Goal: Task Accomplishment & Management: Use online tool/utility

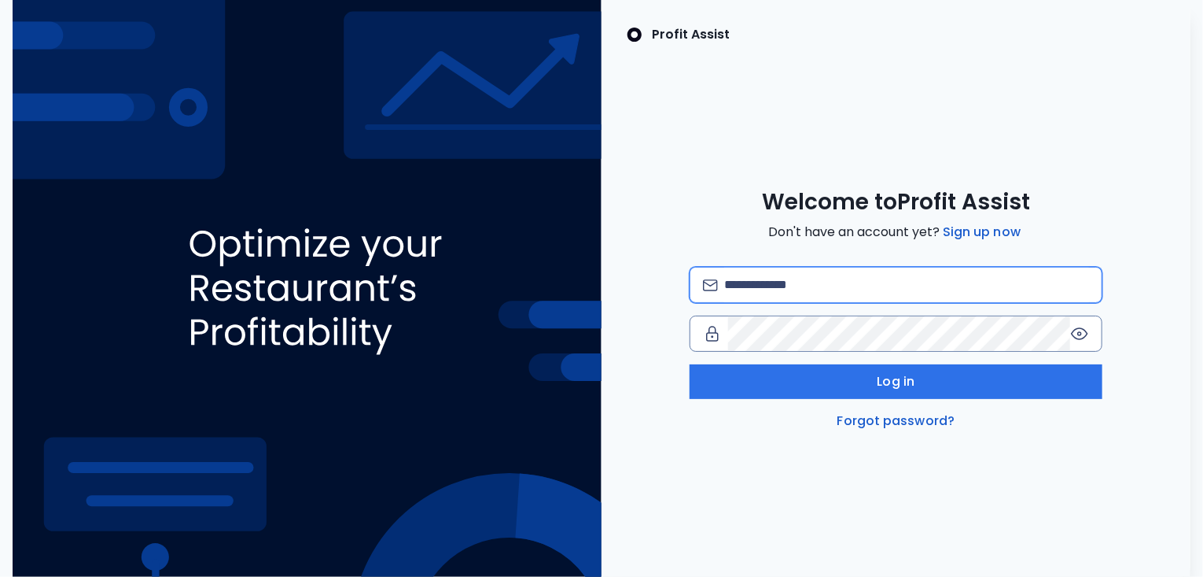
click at [786, 279] on input "email" at bounding box center [906, 284] width 365 height 35
type input "**********"
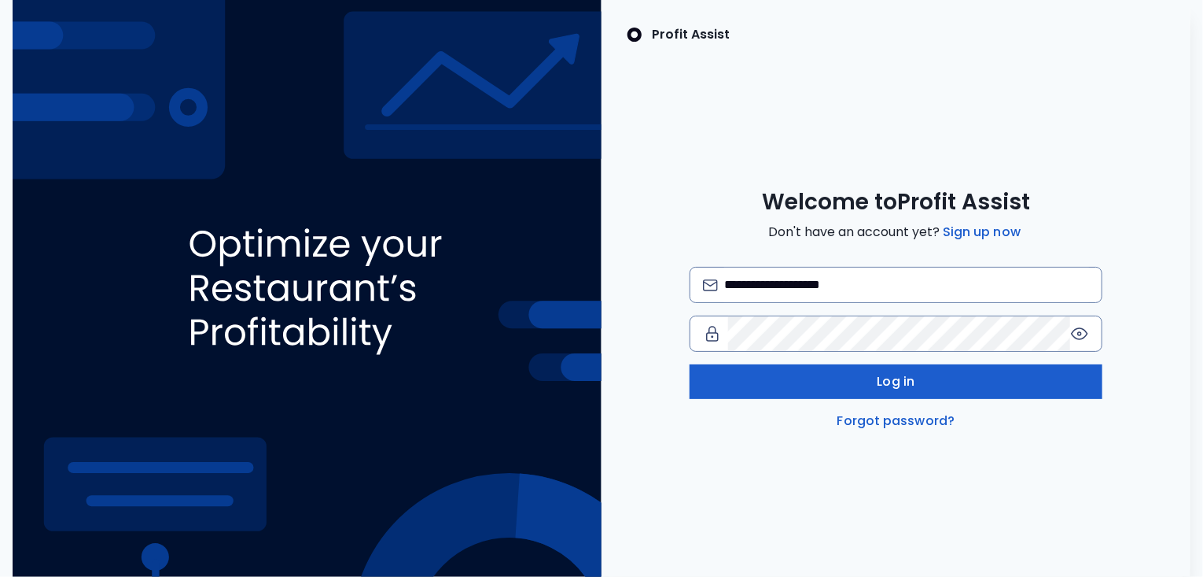
click at [835, 373] on button "Log in" at bounding box center [896, 381] width 413 height 35
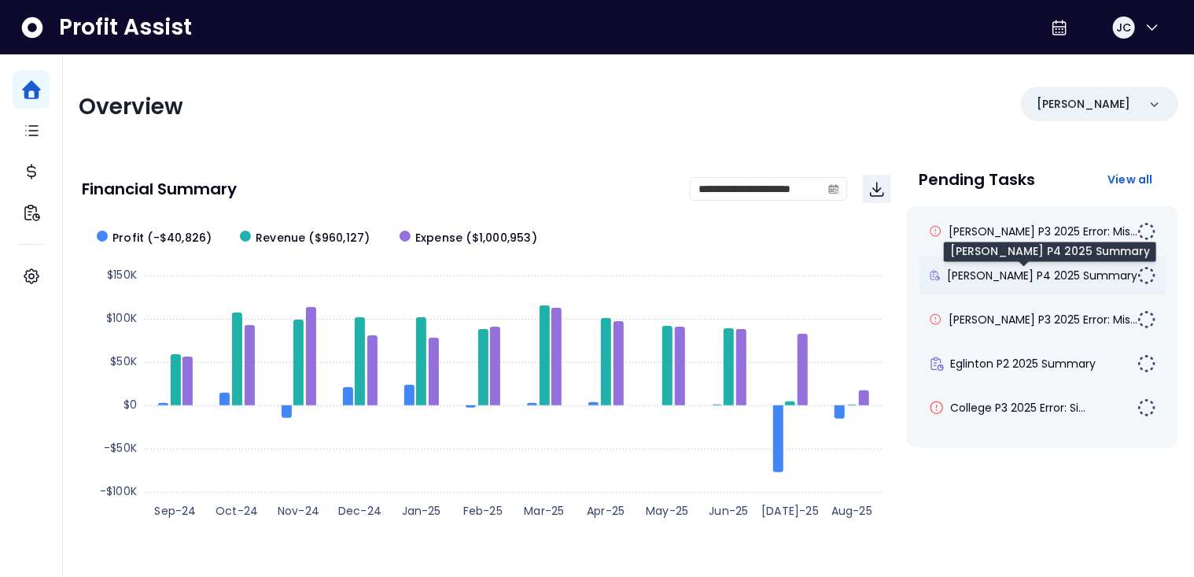
click at [962, 275] on span "[PERSON_NAME] P4 2025 Summary" at bounding box center [1042, 275] width 190 height 16
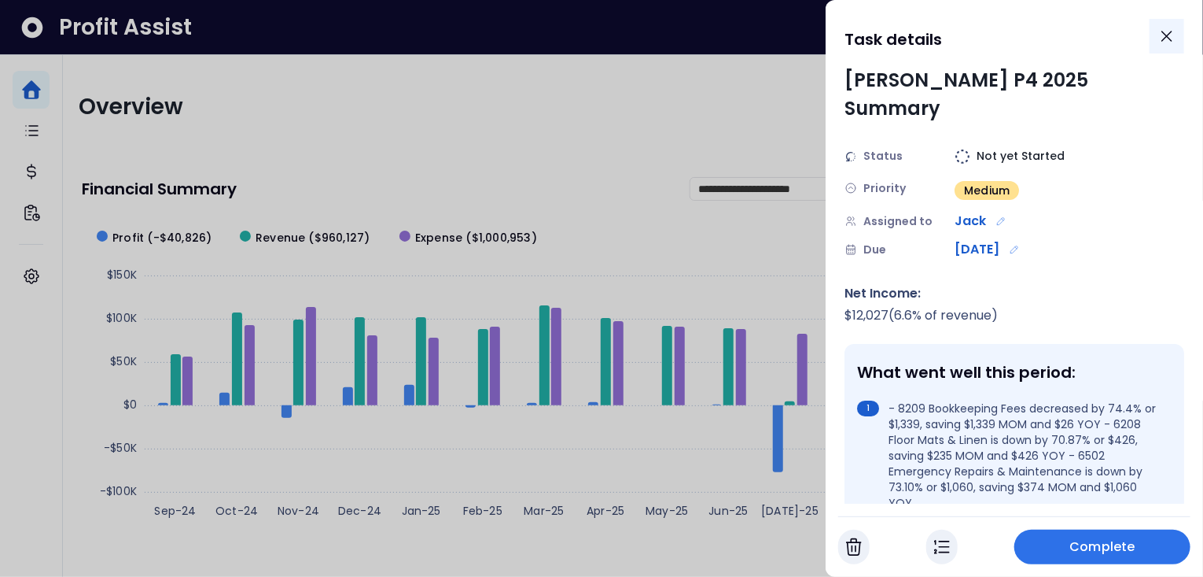
click at [1182, 39] on button "Close" at bounding box center [1167, 36] width 35 height 35
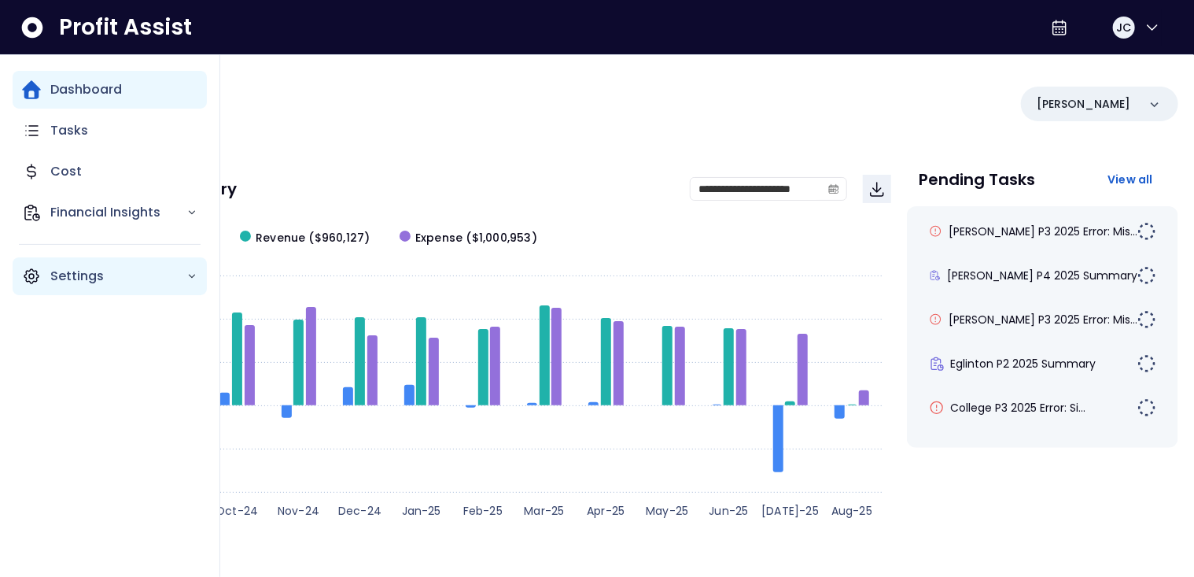
click at [48, 273] on div "Settings" at bounding box center [110, 276] width 194 height 38
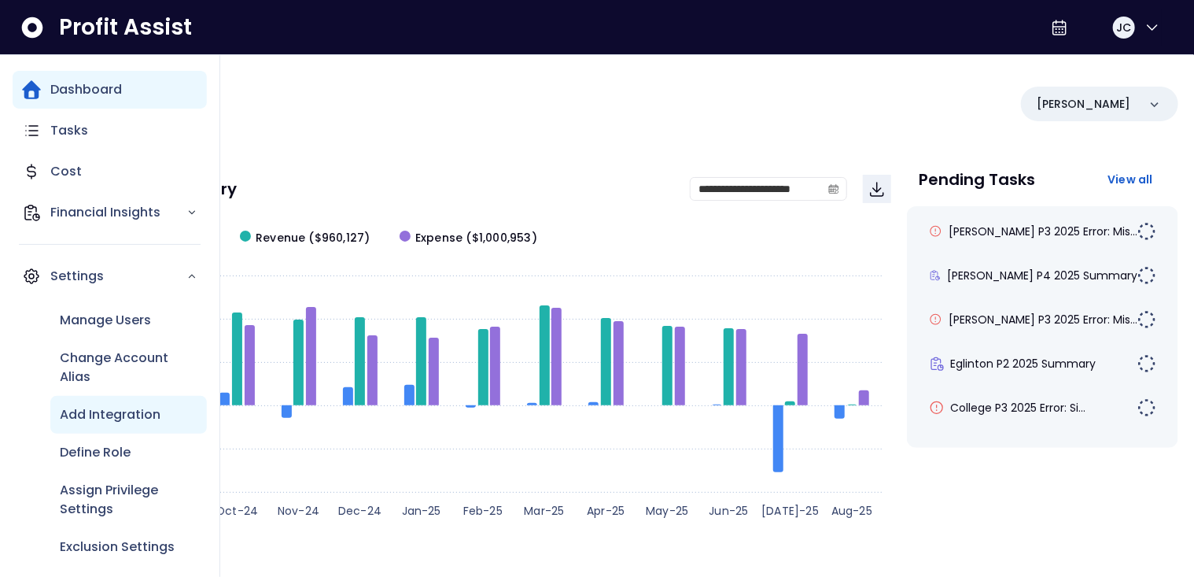
click at [87, 413] on p "Add Integration" at bounding box center [110, 414] width 101 height 19
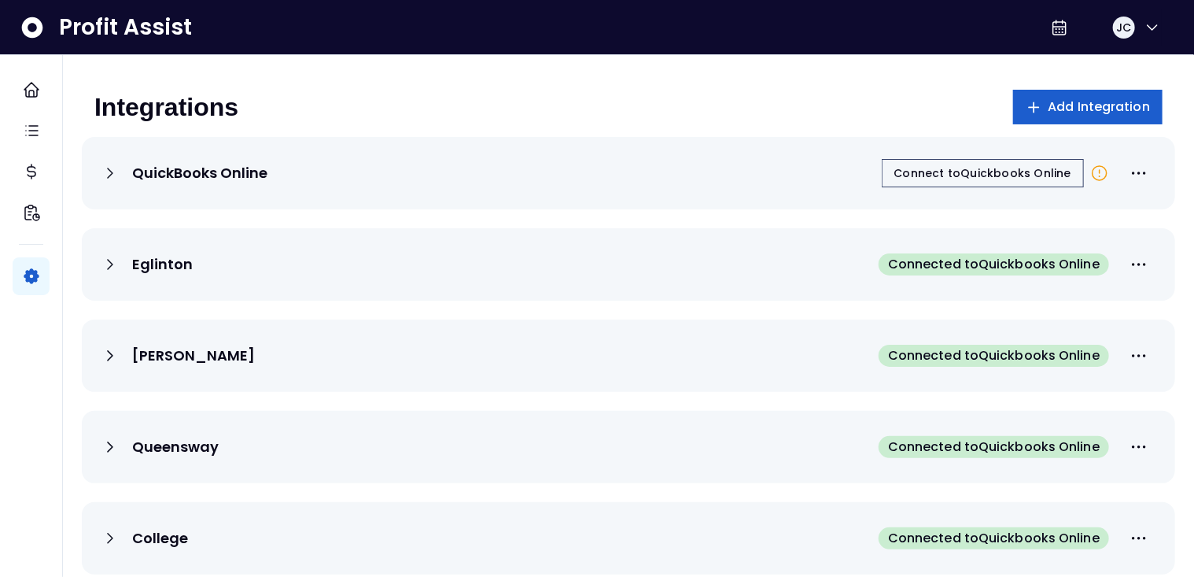
click at [1057, 116] on span "Add Integration" at bounding box center [1099, 107] width 102 height 19
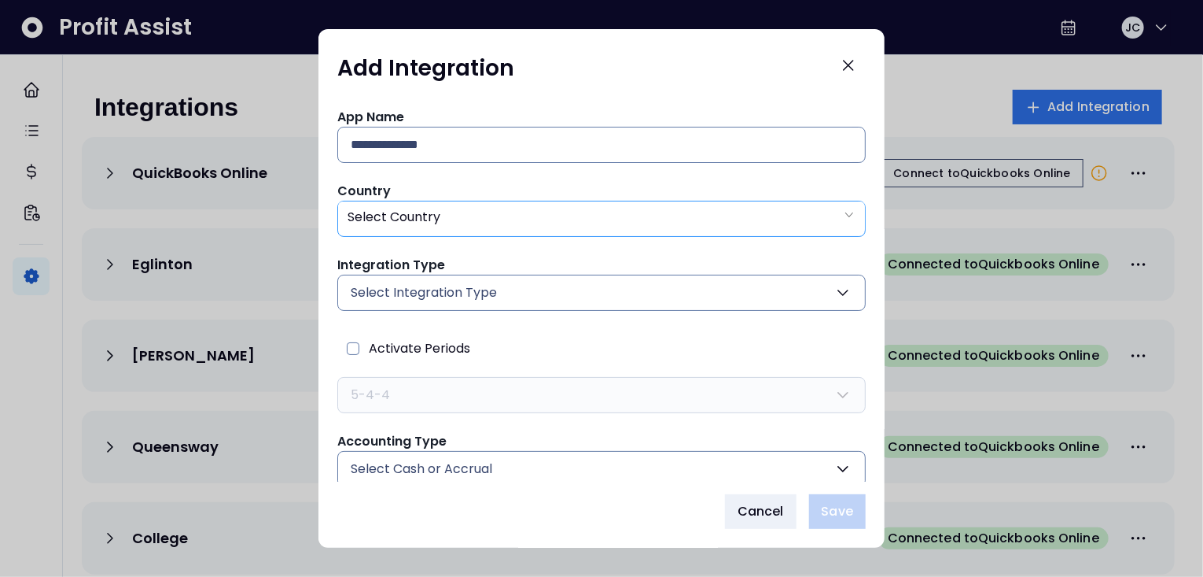
click at [465, 223] on div "Select Country" at bounding box center [601, 217] width 527 height 32
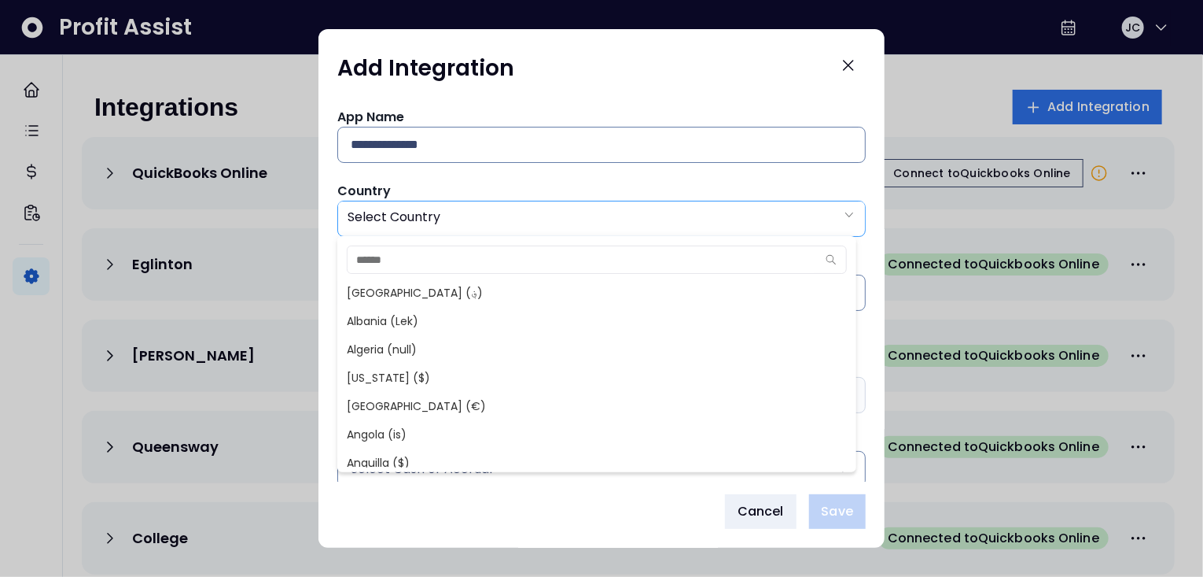
click at [465, 223] on div "Select Country" at bounding box center [601, 217] width 527 height 32
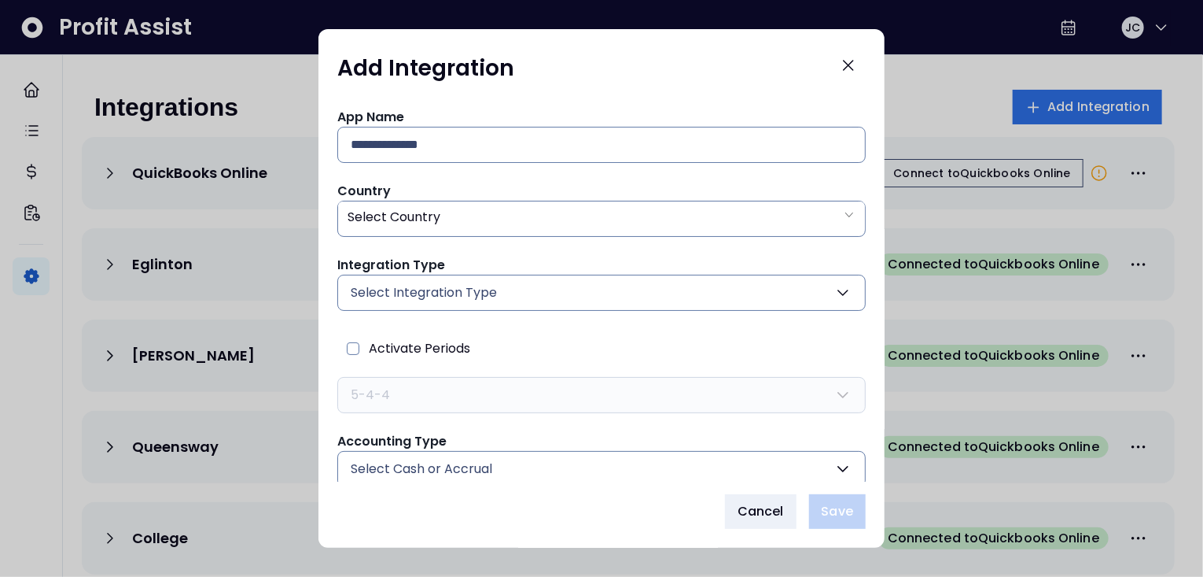
click at [475, 300] on span "Select Integration Type" at bounding box center [424, 292] width 146 height 19
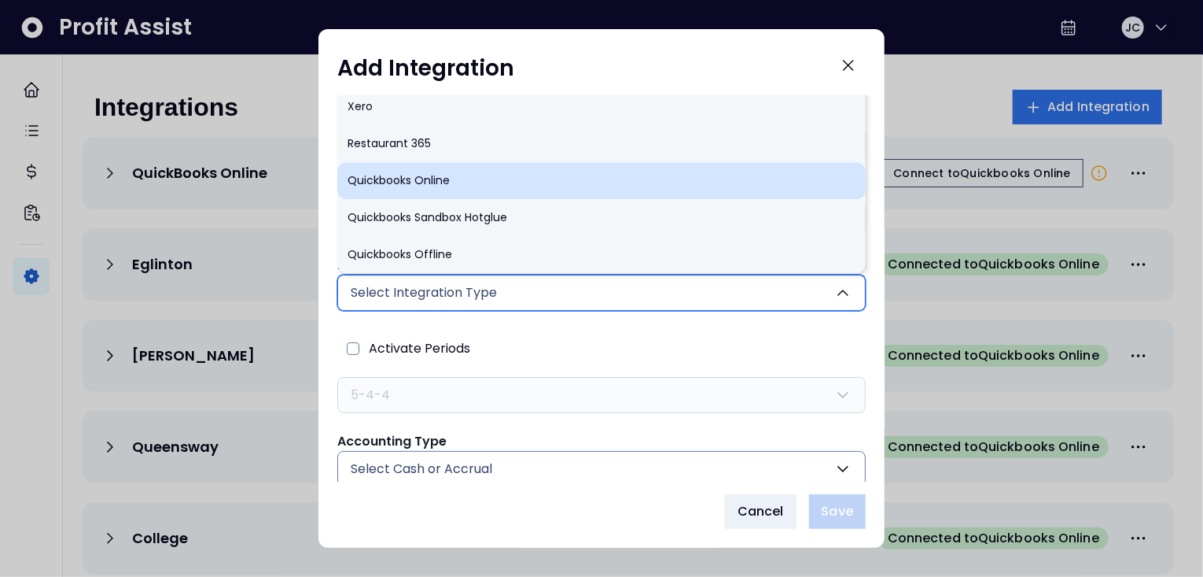
click at [433, 186] on li "Quickbooks Online" at bounding box center [601, 180] width 529 height 37
type input "******"
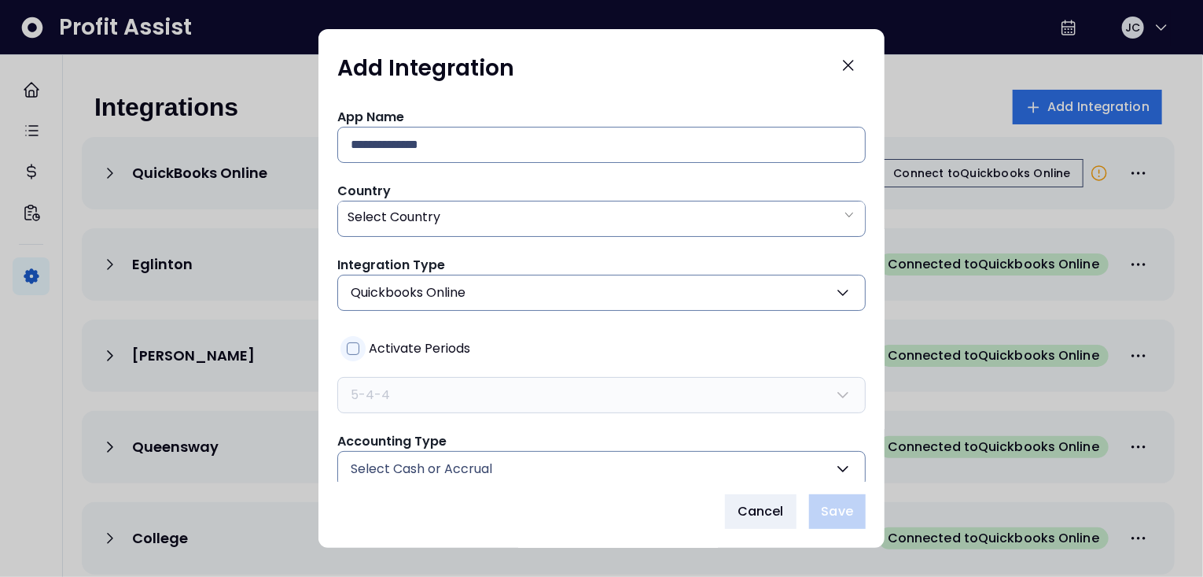
click at [363, 348] on div at bounding box center [353, 348] width 25 height 25
click at [356, 350] on icon at bounding box center [353, 348] width 11 height 11
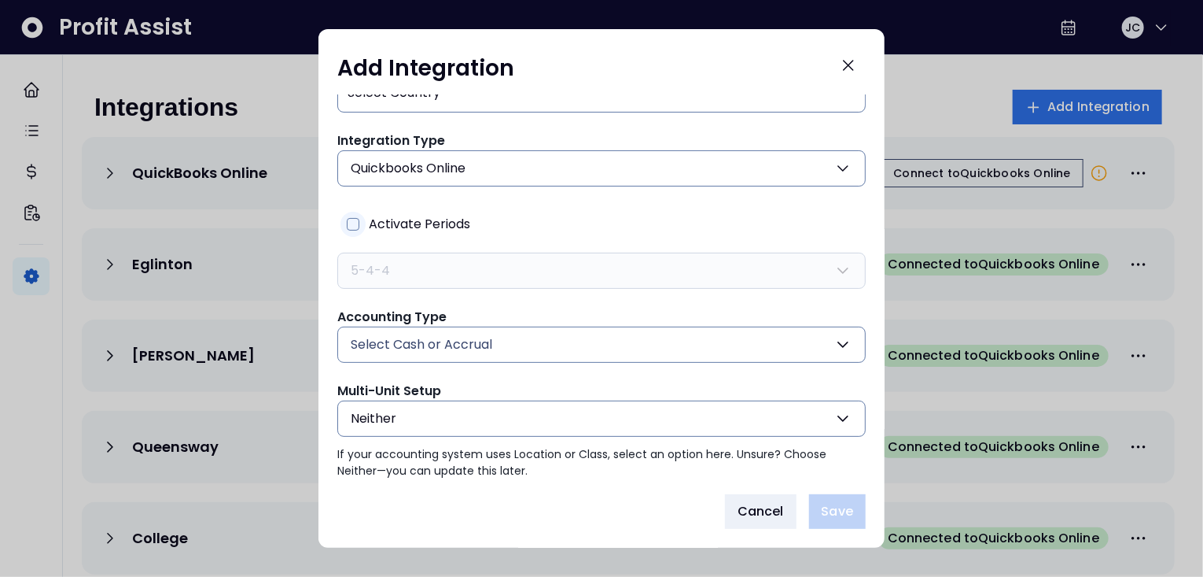
scroll to position [132, 0]
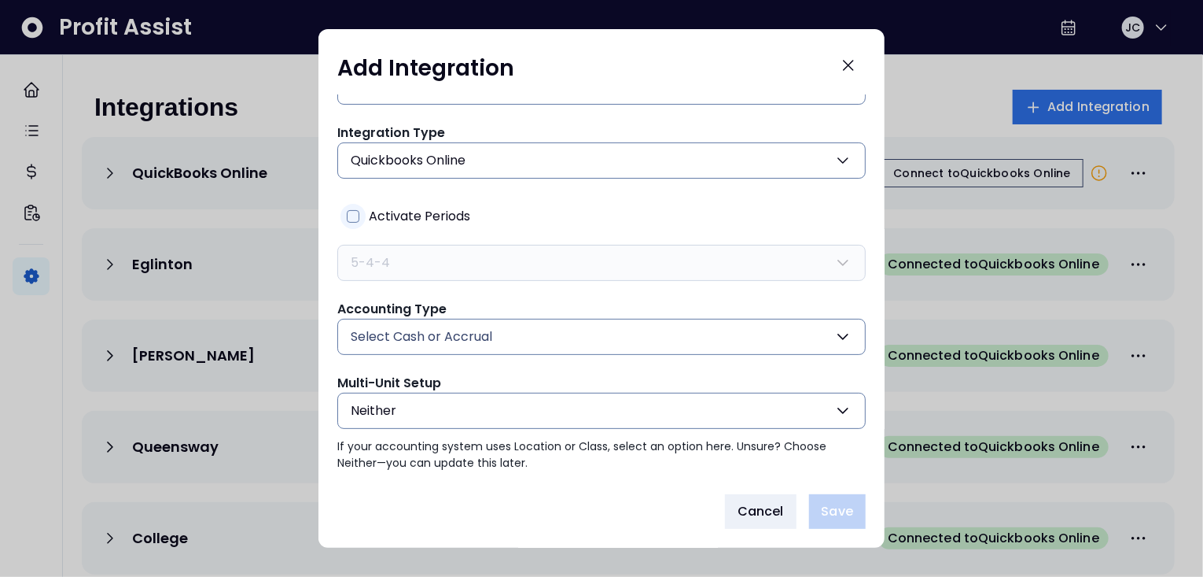
click at [437, 334] on span "Select Cash or Accrual" at bounding box center [422, 336] width 142 height 19
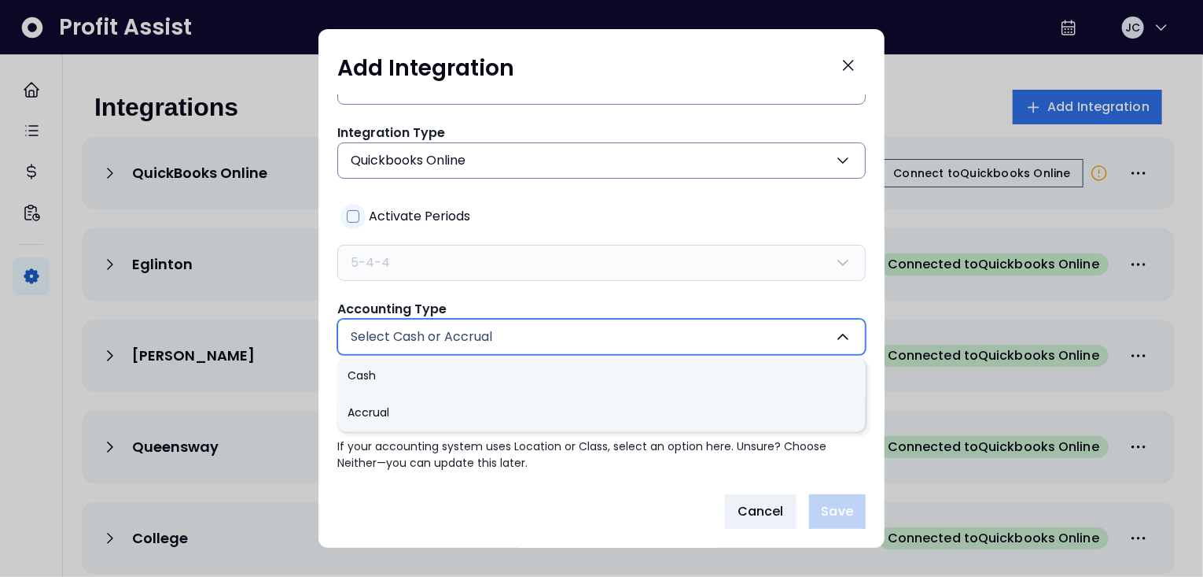
click at [483, 302] on div "Accounting Type Select Cash or Accrual Cash Accrual" at bounding box center [601, 327] width 529 height 55
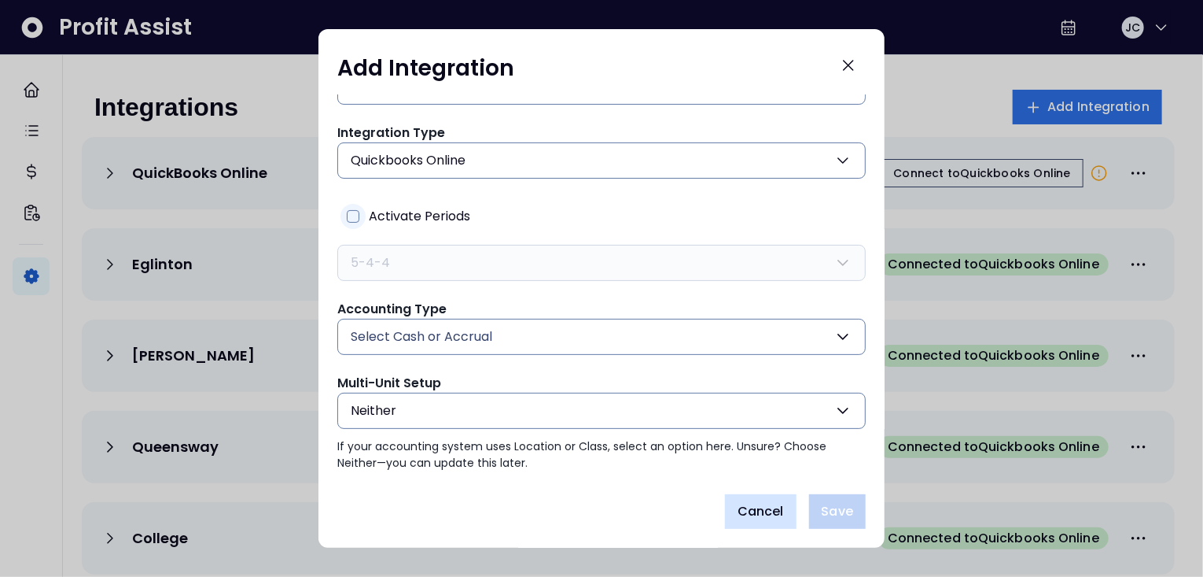
click at [780, 513] on span "Cancel" at bounding box center [761, 511] width 46 height 19
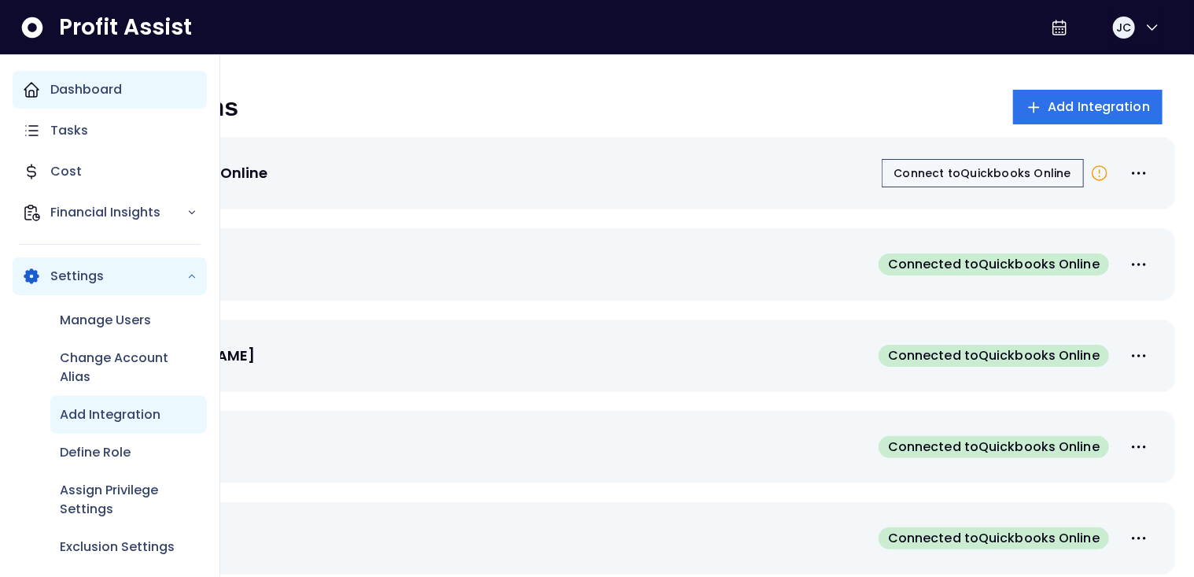
click at [72, 94] on p "Dashboard" at bounding box center [86, 89] width 72 height 19
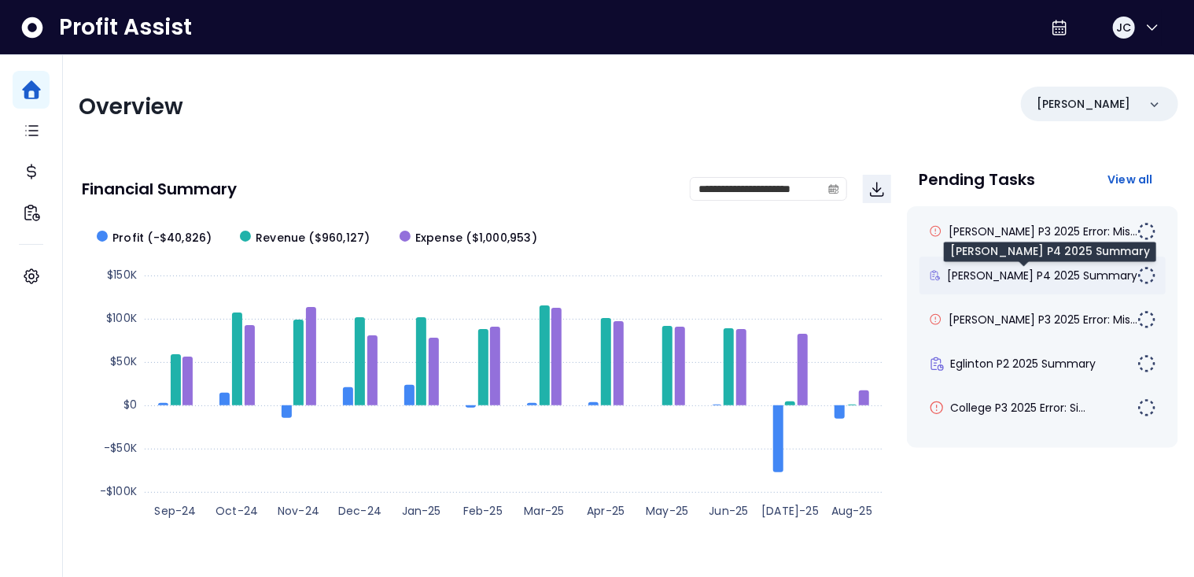
click at [993, 279] on span "[PERSON_NAME] P4 2025 Summary" at bounding box center [1042, 275] width 190 height 16
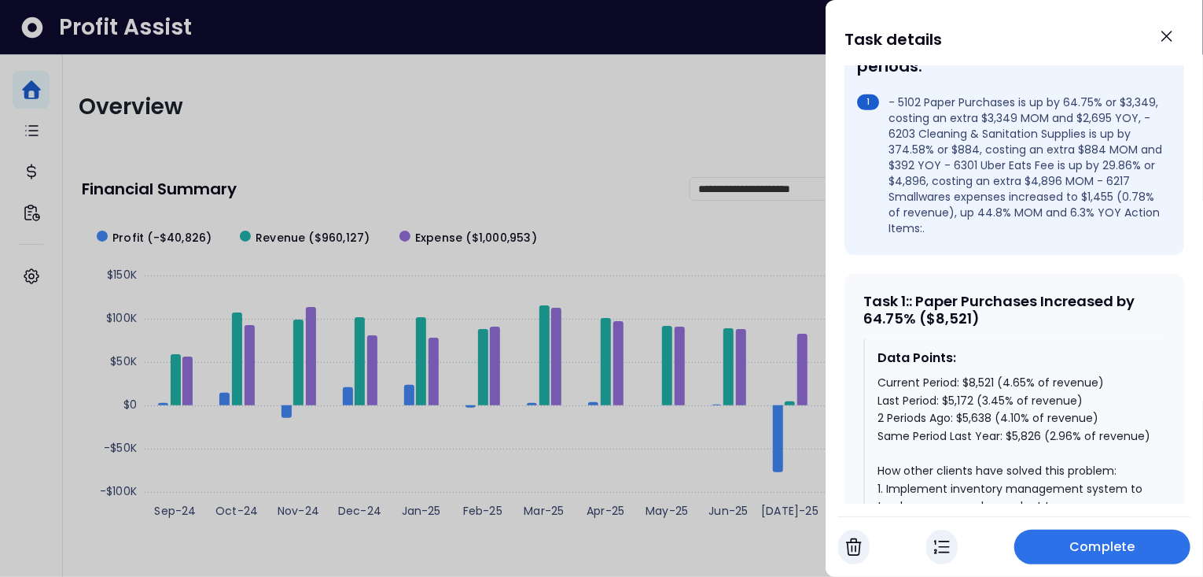
scroll to position [531, 0]
drag, startPoint x: 915, startPoint y: 289, endPoint x: 865, endPoint y: 290, distance: 49.6
click at [865, 291] on div "Task 1 : : Paper Purchases Increased by 64.75% ($8,521)" at bounding box center [1015, 308] width 302 height 34
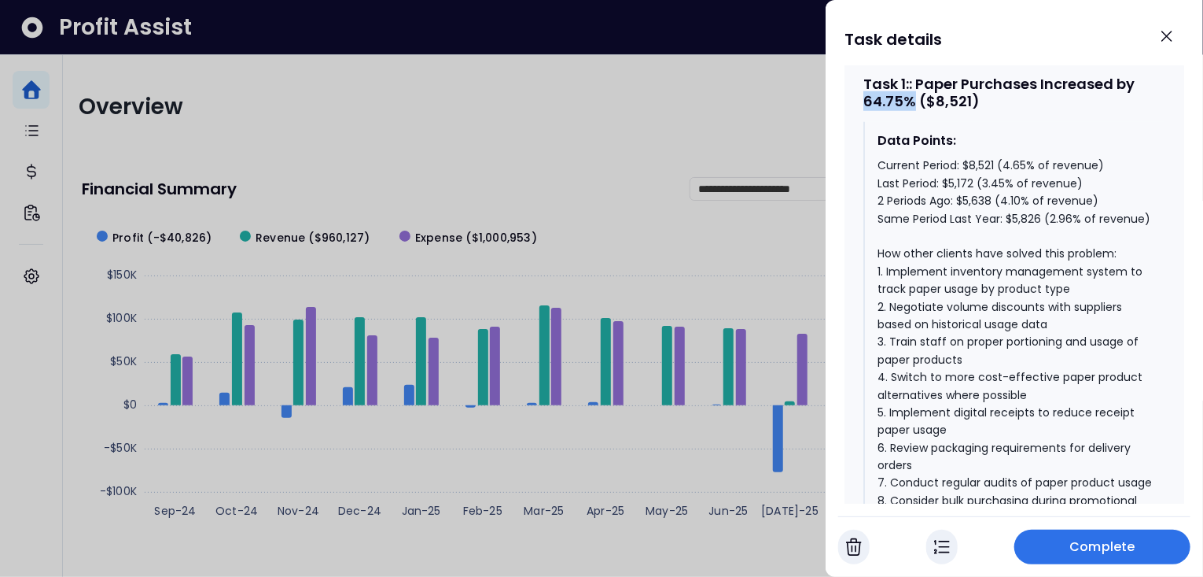
scroll to position [754, 0]
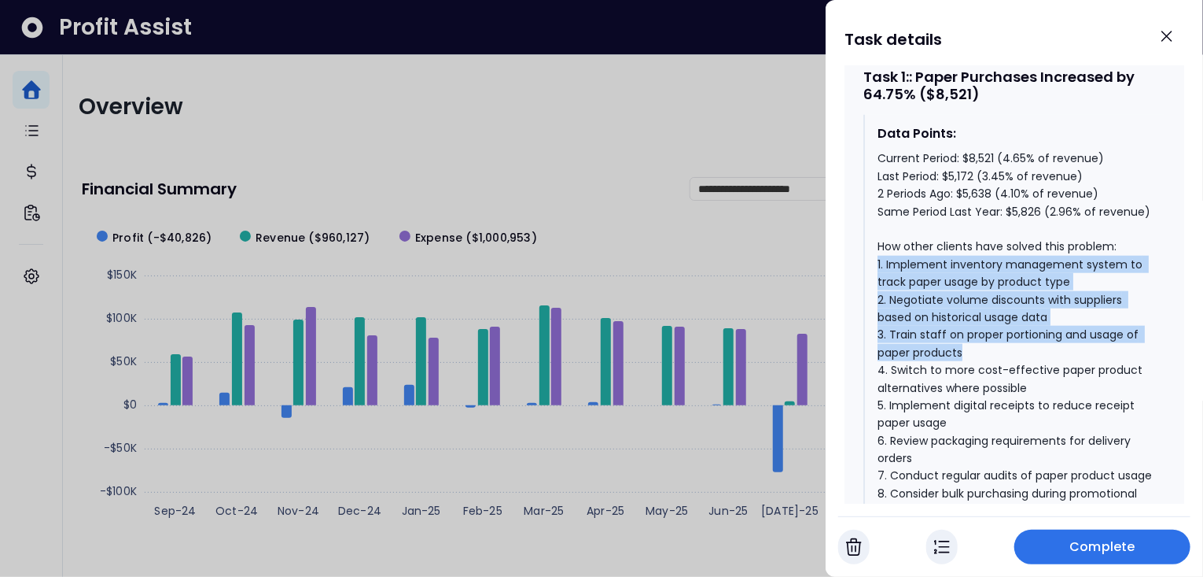
drag, startPoint x: 876, startPoint y: 252, endPoint x: 989, endPoint y: 340, distance: 143.5
click at [989, 340] on div "Data Points: Current Period: $8,521 (4.65% of revenue) Last Period: $5,172 (3.4…" at bounding box center [1015, 322] width 302 height 414
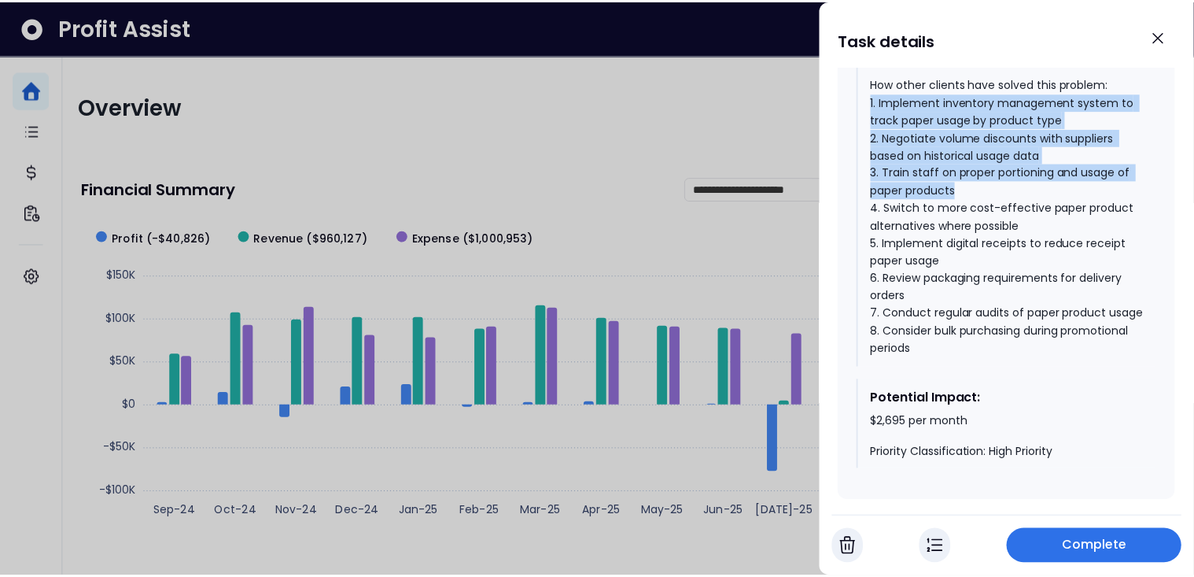
scroll to position [969, 0]
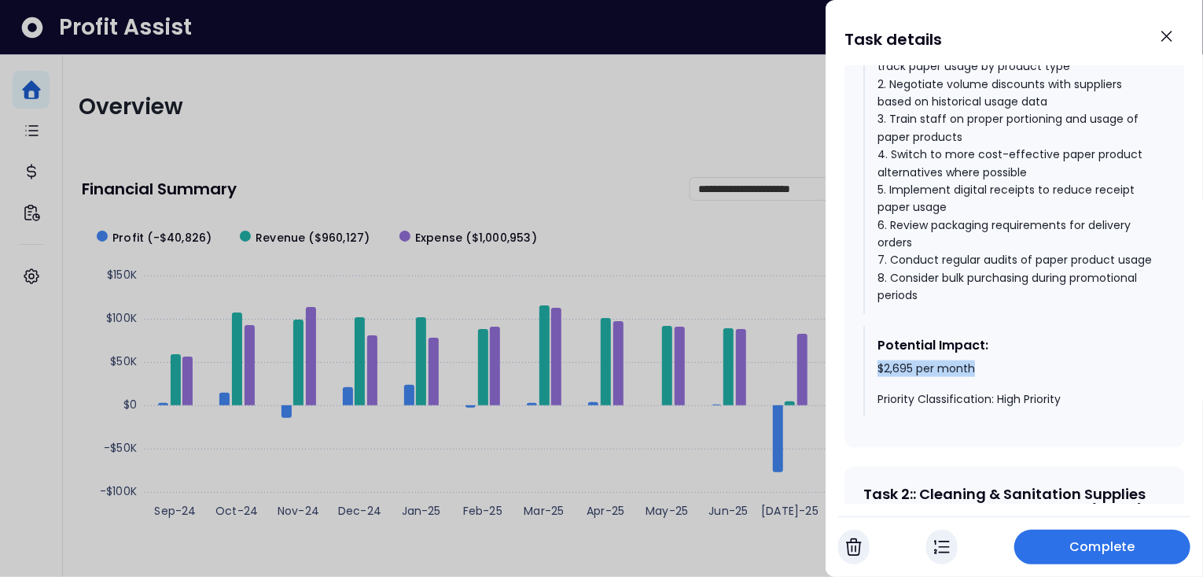
drag, startPoint x: 877, startPoint y: 378, endPoint x: 999, endPoint y: 378, distance: 121.9
click at [994, 376] on div "Potential Impact: $2,695 per month Priority Classification: High Priority" at bounding box center [1015, 371] width 302 height 90
click at [1162, 37] on icon "Close" at bounding box center [1167, 36] width 19 height 19
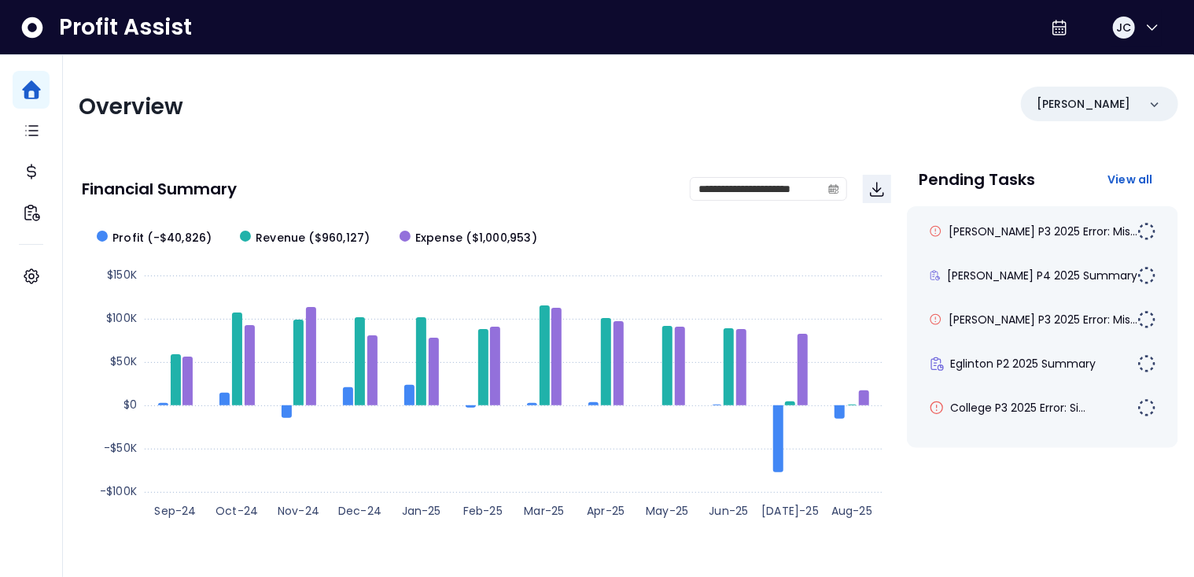
scroll to position [0, 0]
click at [1067, 108] on p "[PERSON_NAME]" at bounding box center [1084, 104] width 94 height 17
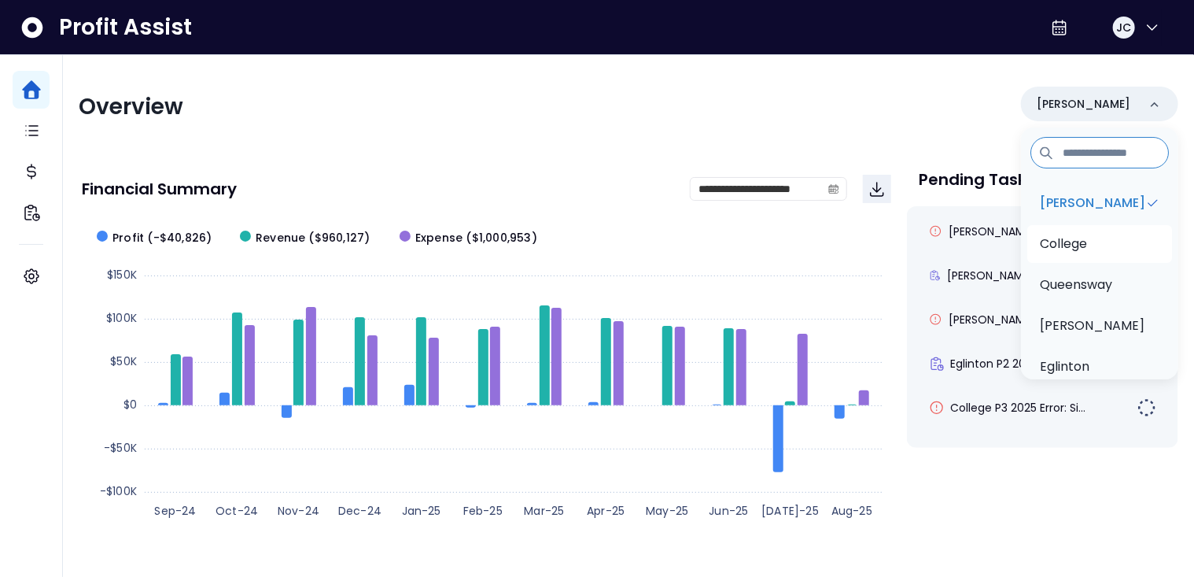
click at [1066, 238] on p "College" at bounding box center [1063, 243] width 47 height 19
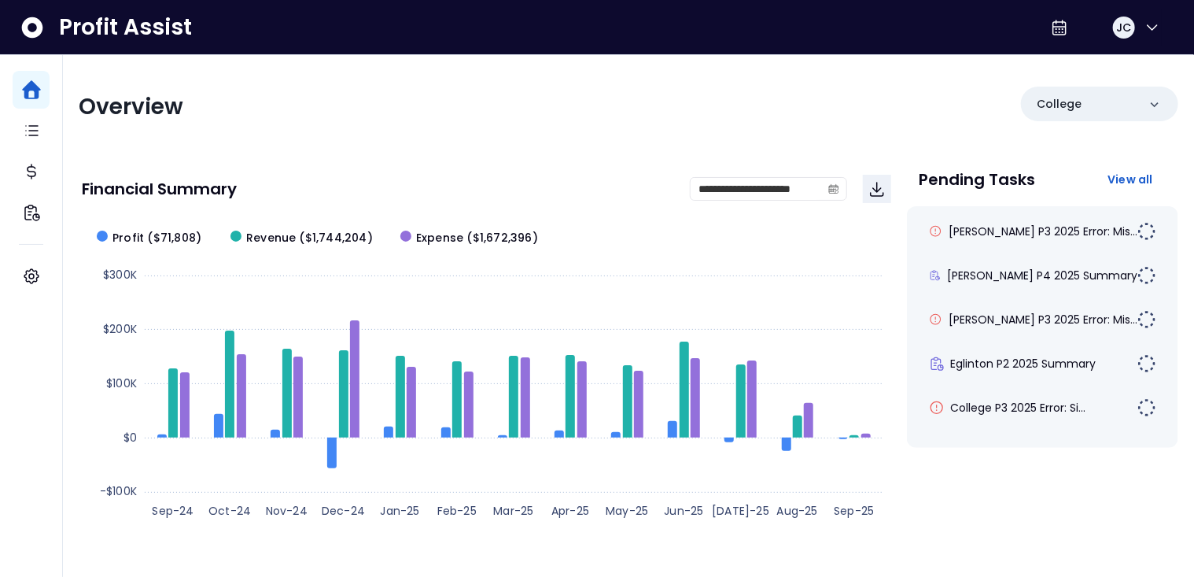
click at [708, 240] on rect at bounding box center [486, 373] width 809 height 315
